Goal: Task Accomplishment & Management: Complete application form

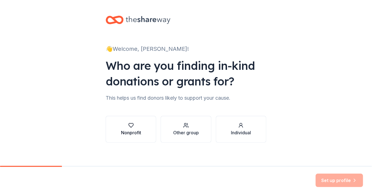
click at [126, 128] on div "Nonprofit" at bounding box center [131, 129] width 20 height 13
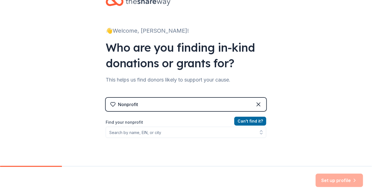
scroll to position [28, 0]
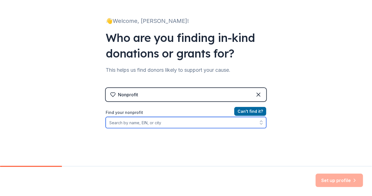
click at [153, 123] on input "Find your nonprofit" at bounding box center [186, 122] width 161 height 11
type input "north country center for independence"
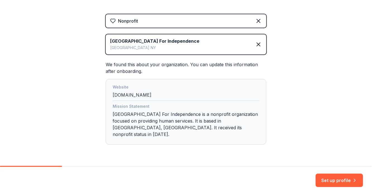
scroll to position [111, 0]
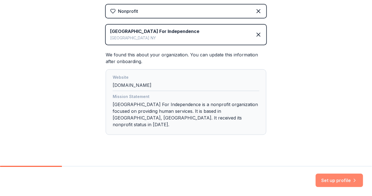
click at [343, 178] on button "Set up profile" at bounding box center [339, 180] width 47 height 13
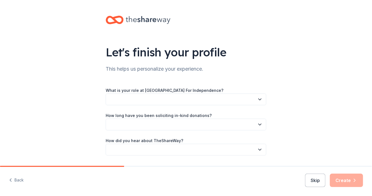
click at [113, 96] on button "button" at bounding box center [186, 100] width 161 height 12
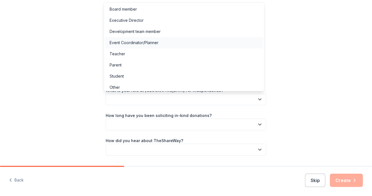
click at [132, 44] on div "Event Coordinator/Planner" at bounding box center [134, 42] width 49 height 7
click at [158, 97] on span "Event Coordinator/Planner" at bounding box center [182, 99] width 146 height 7
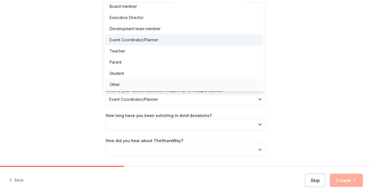
click at [123, 84] on div "Other" at bounding box center [184, 84] width 158 height 11
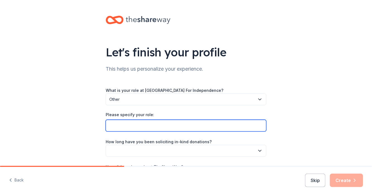
click at [118, 128] on input "Please specify your role:" at bounding box center [186, 126] width 161 height 12
type input "HR/Accounts Receivable"
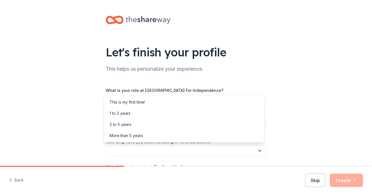
click at [187, 148] on button "button" at bounding box center [186, 151] width 161 height 12
click at [126, 102] on div "This is my first time!" at bounding box center [127, 102] width 35 height 7
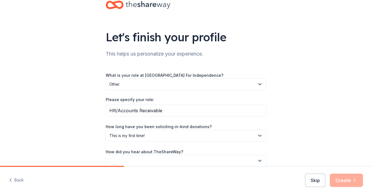
scroll to position [42, 0]
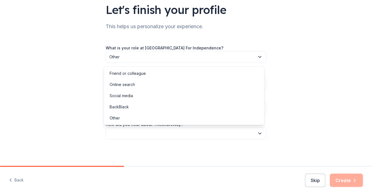
click at [160, 133] on button "button" at bounding box center [186, 134] width 161 height 12
click at [133, 84] on div "Online search" at bounding box center [122, 84] width 25 height 7
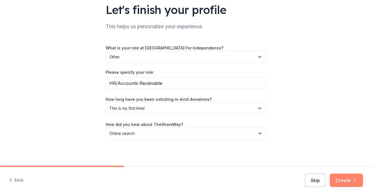
click at [348, 183] on button "Create" at bounding box center [346, 180] width 33 height 13
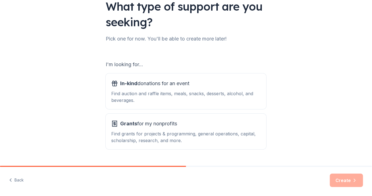
scroll to position [56, 0]
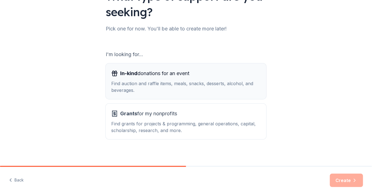
click at [140, 81] on div "Find auction and raffle items, meals, snacks, desserts, alcohol, and beverages." at bounding box center [186, 86] width 150 height 13
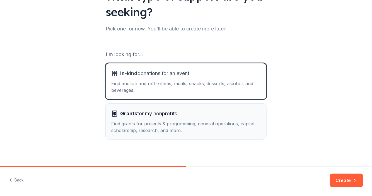
click at [145, 131] on div "Find grants for projects & programming, general operations, capital, scholarshi…" at bounding box center [186, 126] width 150 height 13
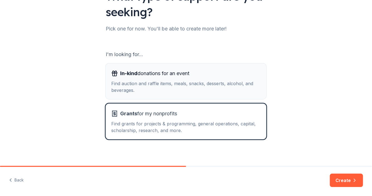
click at [135, 81] on div "Find auction and raffle items, meals, snacks, desserts, alcohol, and beverages." at bounding box center [186, 86] width 150 height 13
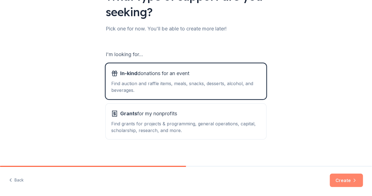
click at [352, 181] on button "Create" at bounding box center [346, 180] width 33 height 13
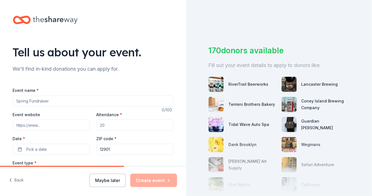
click at [25, 101] on input "Event name *" at bounding box center [93, 100] width 161 height 11
type input "A Frightful Day of Trivia"
click at [20, 126] on input "Event website" at bounding box center [51, 124] width 77 height 11
click at [108, 124] on input "Attendance *" at bounding box center [135, 124] width 77 height 11
type input "250"
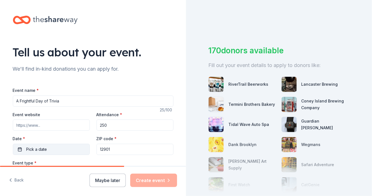
click at [47, 152] on button "Pick a date" at bounding box center [51, 149] width 77 height 11
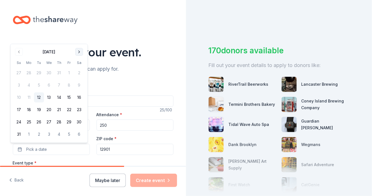
click at [80, 49] on button "Go to next month" at bounding box center [79, 52] width 8 height 8
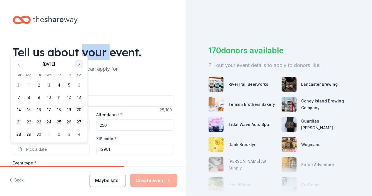
click at [80, 49] on div "Tell us about your event." at bounding box center [93, 52] width 161 height 16
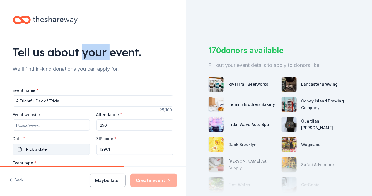
click at [34, 146] on span "Pick a date" at bounding box center [37, 149] width 21 height 7
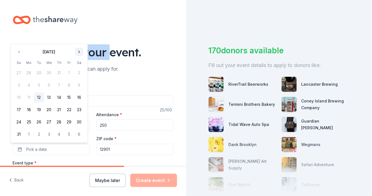
click at [78, 53] on button "Go to next month" at bounding box center [79, 52] width 8 height 8
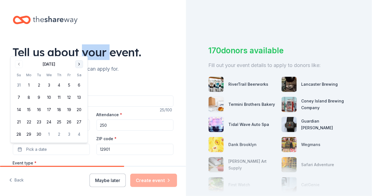
click at [78, 64] on button "Go to next month" at bounding box center [79, 64] width 8 height 8
click at [79, 122] on button "25" at bounding box center [79, 122] width 10 height 10
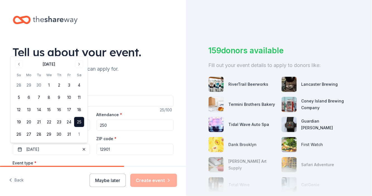
click at [138, 70] on div "We'll find in-kind donations you can apply for." at bounding box center [93, 68] width 161 height 9
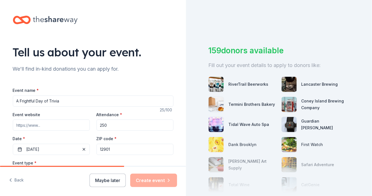
click at [36, 123] on input "Event website" at bounding box center [51, 124] width 77 height 11
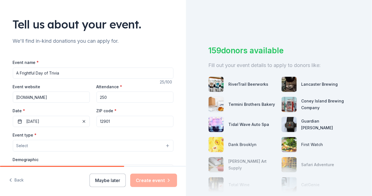
scroll to position [56, 0]
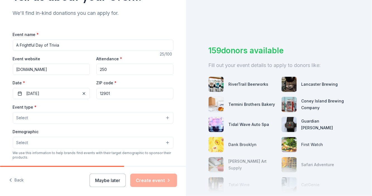
type input "[DOMAIN_NAME]"
click at [48, 119] on button "Select" at bounding box center [93, 118] width 161 height 12
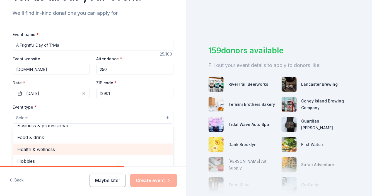
scroll to position [0, 0]
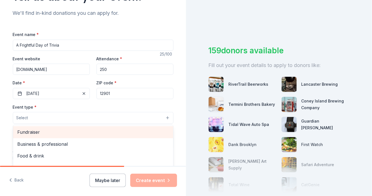
click at [28, 133] on span "Fundraiser" at bounding box center [93, 131] width 151 height 7
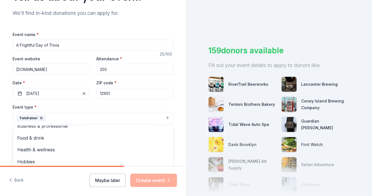
click at [77, 114] on button "Fundraiser" at bounding box center [93, 118] width 161 height 12
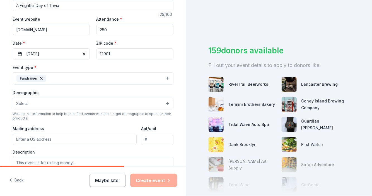
scroll to position [112, 0]
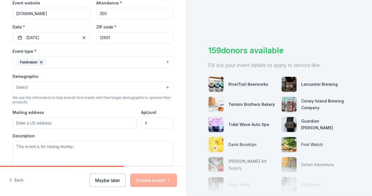
click at [167, 88] on button "Select" at bounding box center [93, 88] width 161 height 12
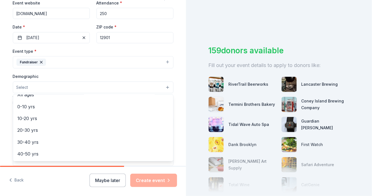
scroll to position [0, 0]
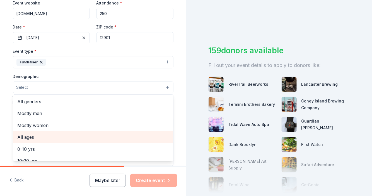
click at [23, 135] on span "All ages" at bounding box center [93, 136] width 151 height 7
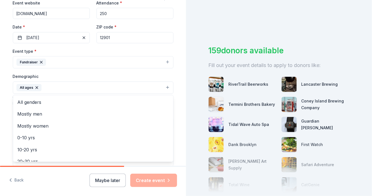
click at [180, 93] on div "Tell us about your event. We'll find in-kind donations you can apply for. Event…" at bounding box center [93, 74] width 179 height 373
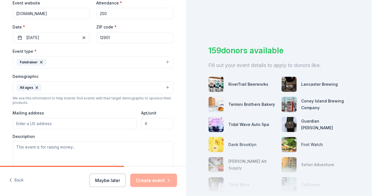
click at [28, 122] on input "Mailing address" at bounding box center [75, 123] width 124 height 11
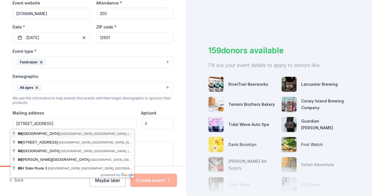
type input "[STREET_ADDRESS]"
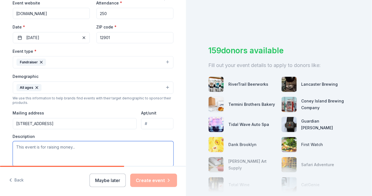
click at [31, 146] on textarea at bounding box center [93, 153] width 161 height 25
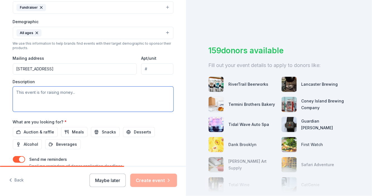
scroll to position [195, 0]
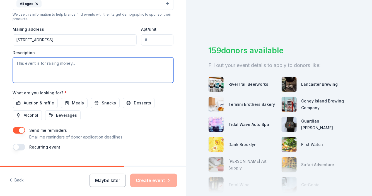
paste textarea "🌟 Loremipsumd Sitame Consec Adipisc Elitseddoe Tempor inci Utlaboreetdo Magnaal…"
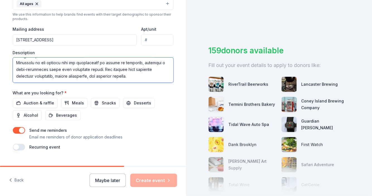
scroll to position [181, 0]
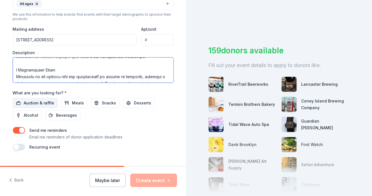
type textarea "🌟 Loremipsumd Sitame Consec Adipisc Elitseddoe Tempor inci Utlaboreetdo Magnaal…"
click at [26, 103] on span "Auction & raffle" at bounding box center [39, 103] width 30 height 7
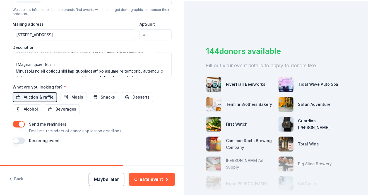
scroll to position [207, 0]
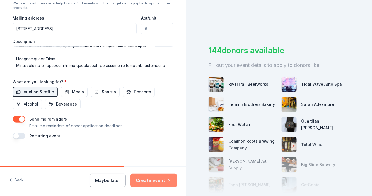
click at [153, 177] on button "Create event" at bounding box center [153, 180] width 47 height 13
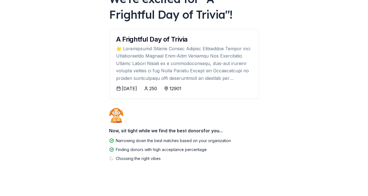
scroll to position [47, 0]
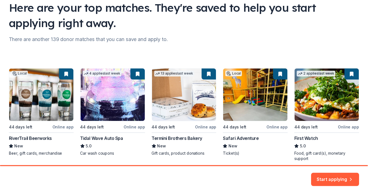
scroll to position [56, 0]
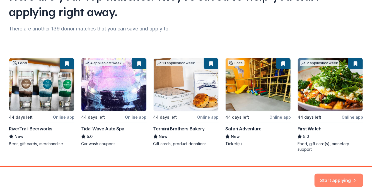
click at [339, 179] on button "Start applying" at bounding box center [339, 176] width 49 height 13
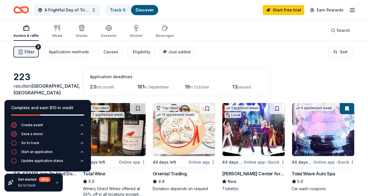
click at [57, 182] on icon "button" at bounding box center [57, 182] width 2 height 1
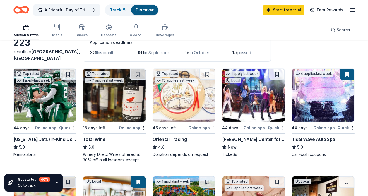
scroll to position [28, 0]
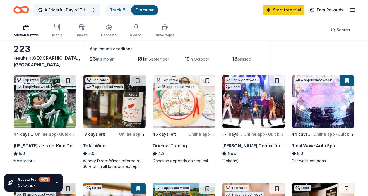
click at [47, 97] on img at bounding box center [45, 101] width 62 height 53
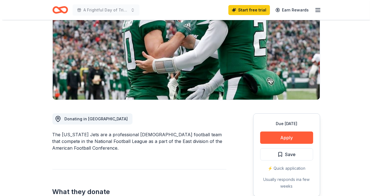
scroll to position [84, 0]
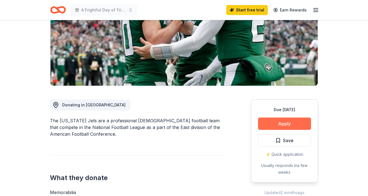
click at [286, 124] on button "Apply" at bounding box center [284, 124] width 53 height 12
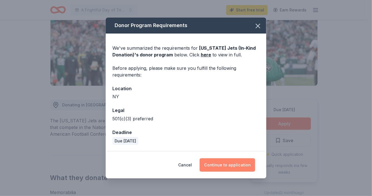
click at [216, 162] on button "Continue to application" at bounding box center [228, 164] width 56 height 13
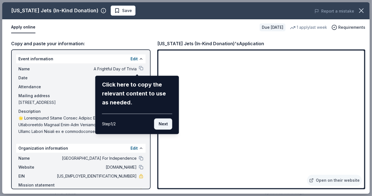
click at [156, 122] on button "Next" at bounding box center [163, 123] width 18 height 11
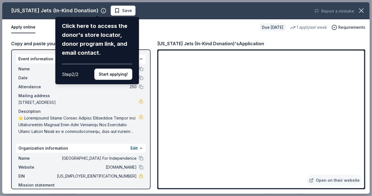
click at [118, 75] on button "Start applying!" at bounding box center [113, 74] width 38 height 11
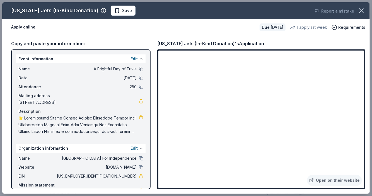
click at [139, 67] on button at bounding box center [141, 69] width 4 height 4
click at [135, 69] on div "Name A Frightful Day of Trivia" at bounding box center [80, 69] width 125 height 7
click at [139, 77] on button at bounding box center [141, 78] width 4 height 4
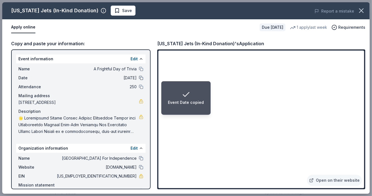
click at [139, 78] on button at bounding box center [141, 78] width 4 height 4
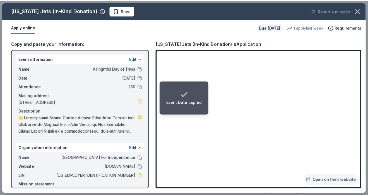
scroll to position [26, 0]
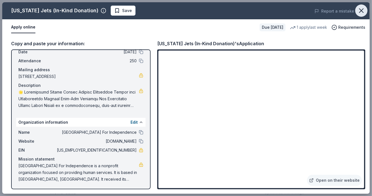
click at [364, 12] on icon "button" at bounding box center [362, 11] width 8 height 8
